Goal: Find specific page/section: Find specific page/section

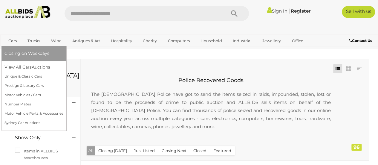
scroll to position [73, 0]
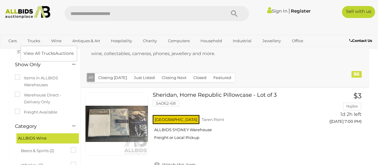
click at [36, 43] on link "Trucks" at bounding box center [34, 41] width 20 height 10
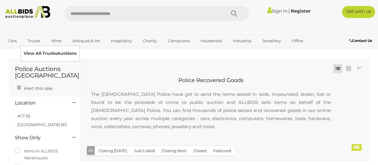
click at [39, 51] on link "View All Trucks Auctions" at bounding box center [50, 53] width 53 height 9
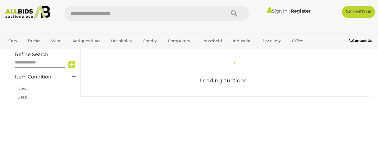
scroll to position [112, 0]
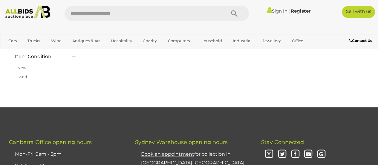
scroll to position [199, 0]
